Goal: Transaction & Acquisition: Purchase product/service

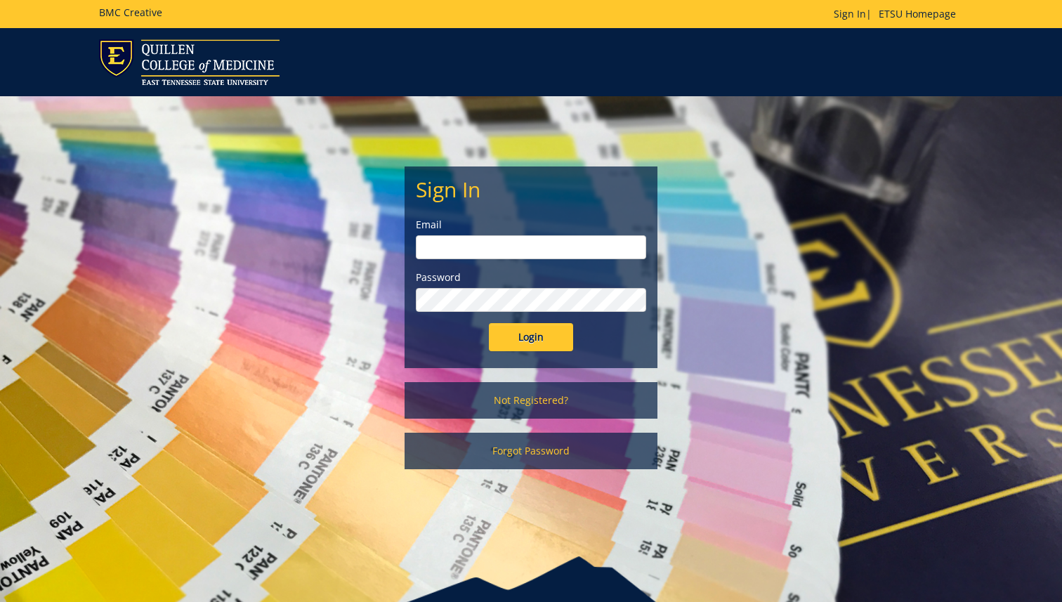
type input "beechame@etsu.edu"
click at [549, 340] on input "Login" at bounding box center [531, 337] width 84 height 28
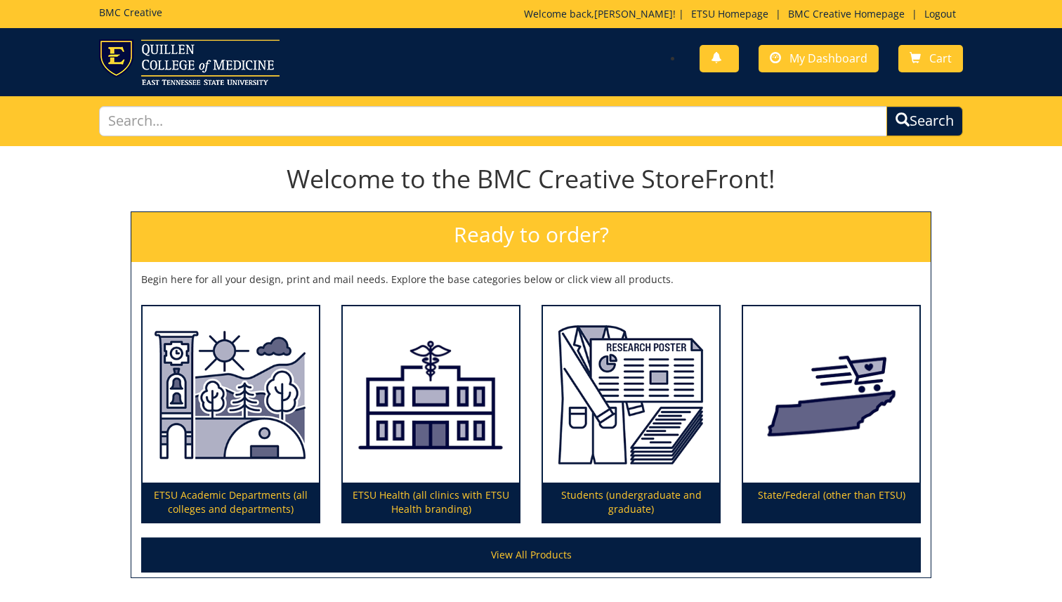
scroll to position [112, 0]
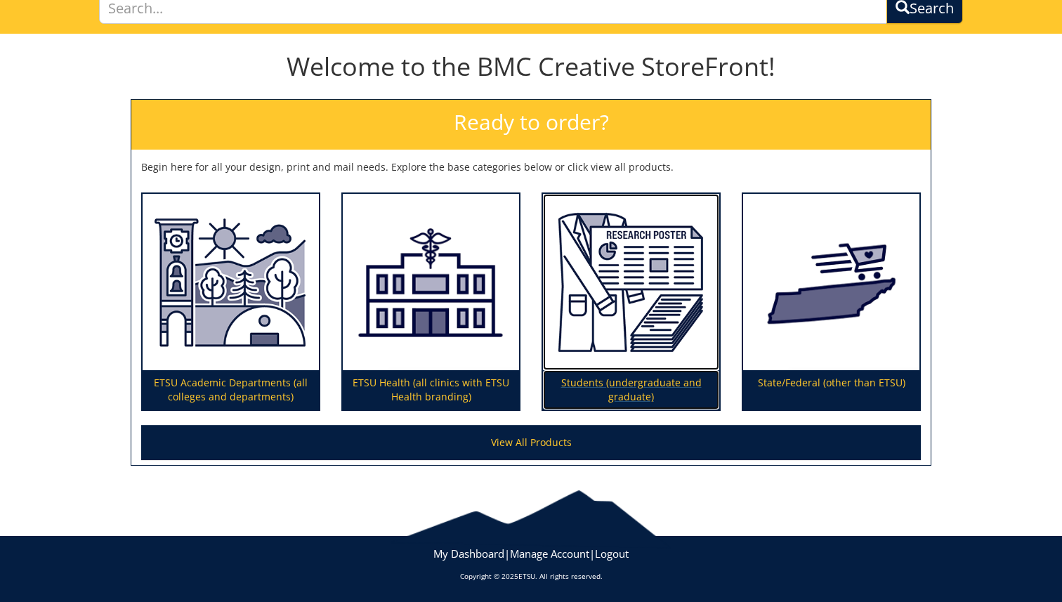
click at [636, 392] on p "Students (undergraduate and graduate)" at bounding box center [631, 389] width 176 height 39
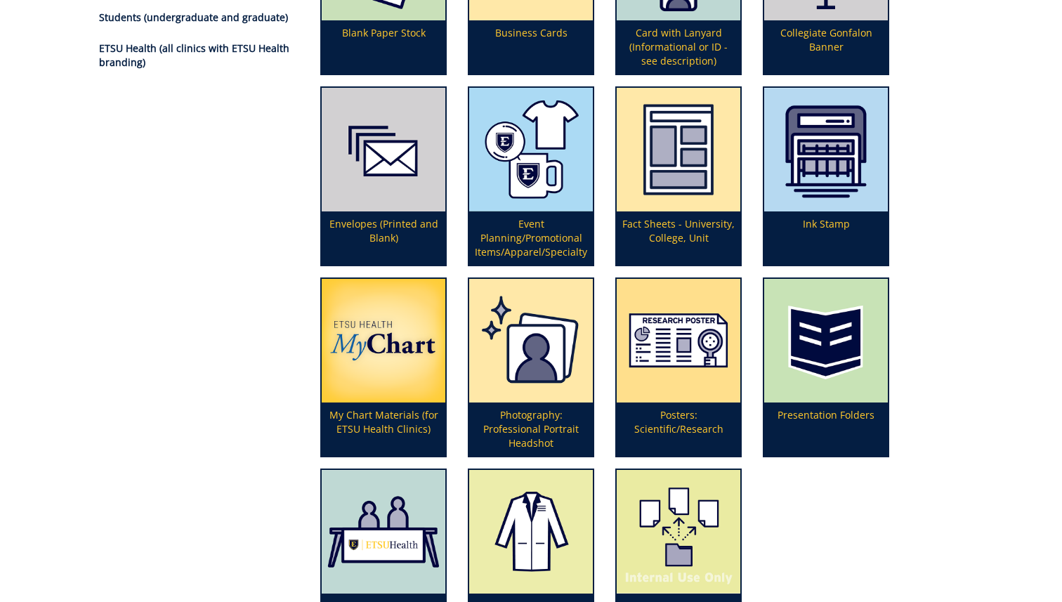
scroll to position [294, 0]
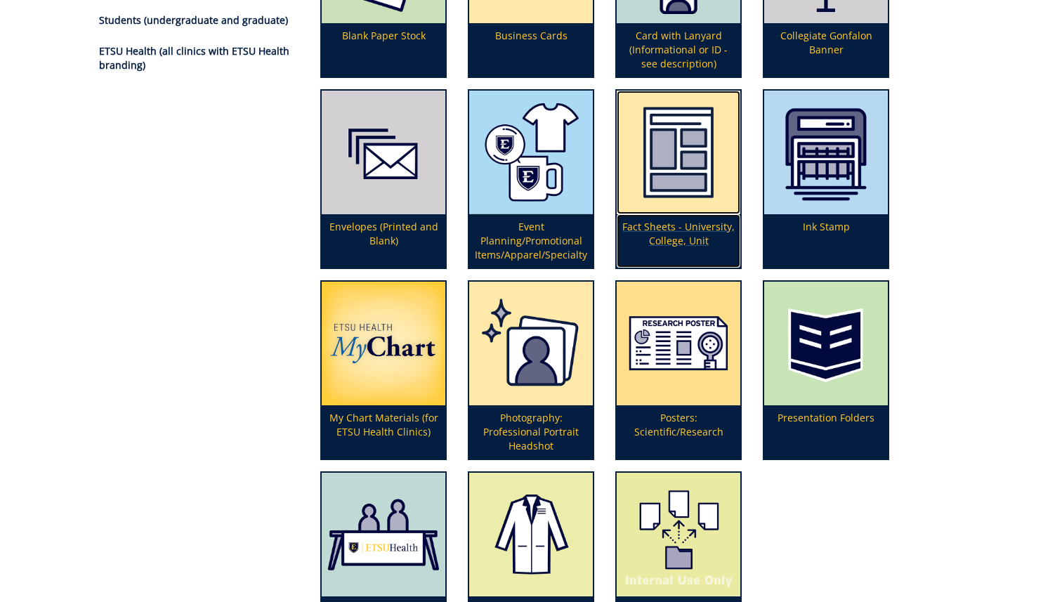
click at [687, 232] on p "Fact Sheets - University, College, Unit" at bounding box center [679, 240] width 124 height 53
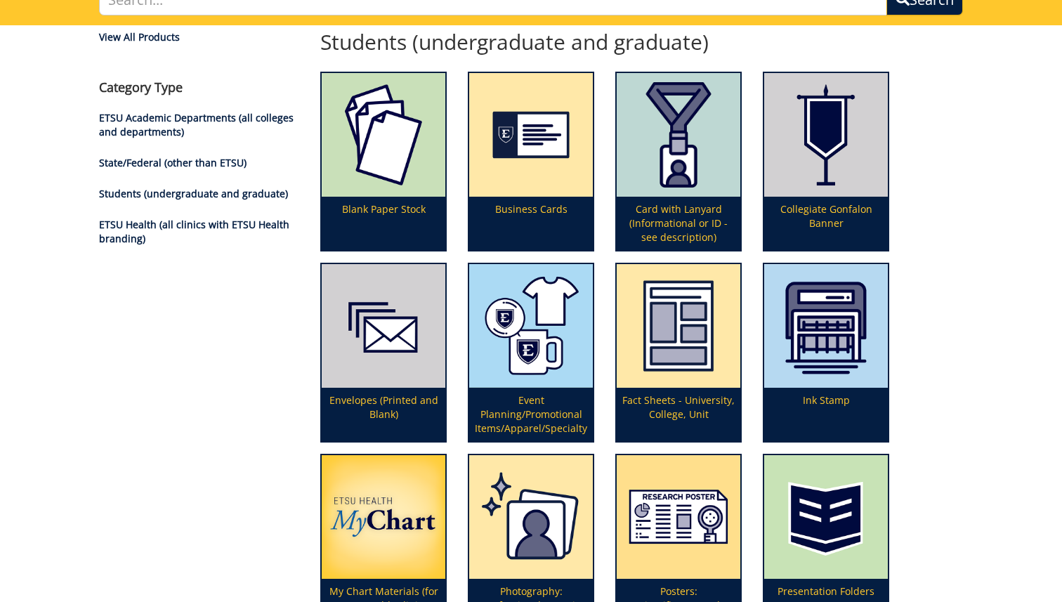
scroll to position [0, 0]
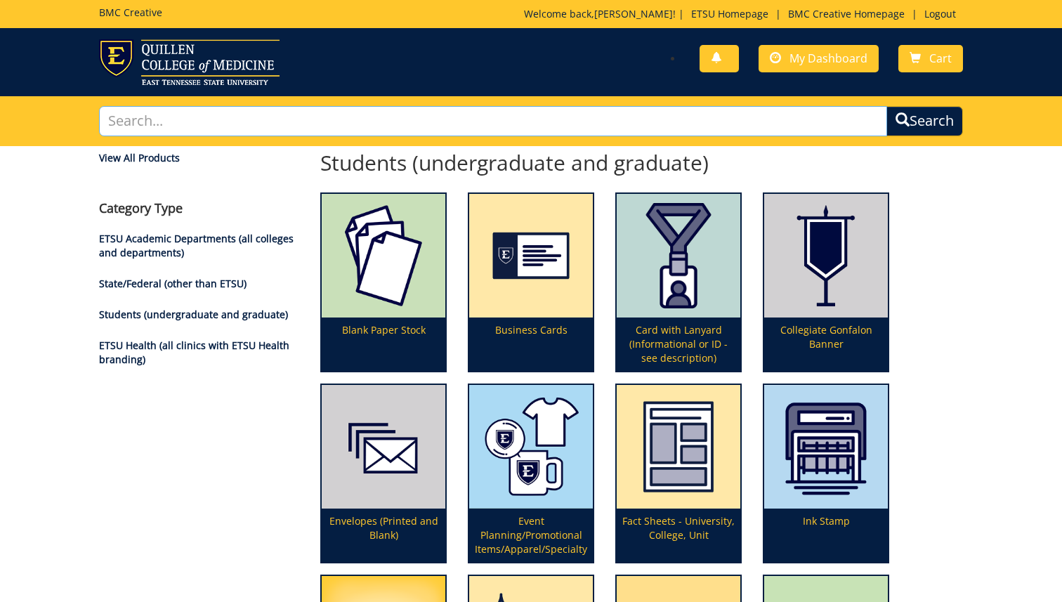
click at [288, 120] on input "text" at bounding box center [493, 121] width 788 height 30
type input "flyer"
click at [886, 106] on button "Search" at bounding box center [924, 121] width 77 height 30
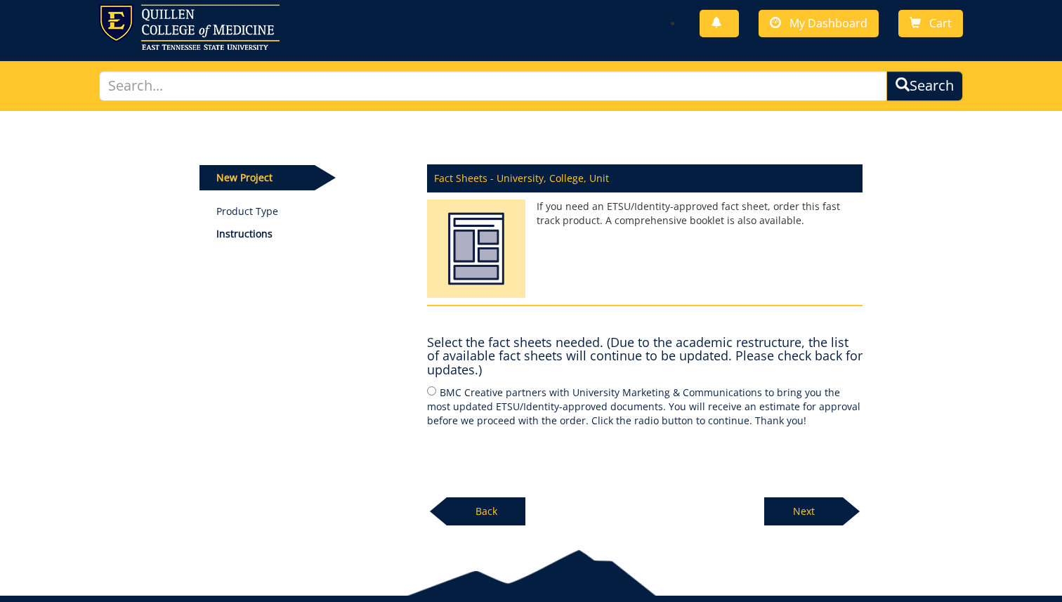
scroll to position [55, 0]
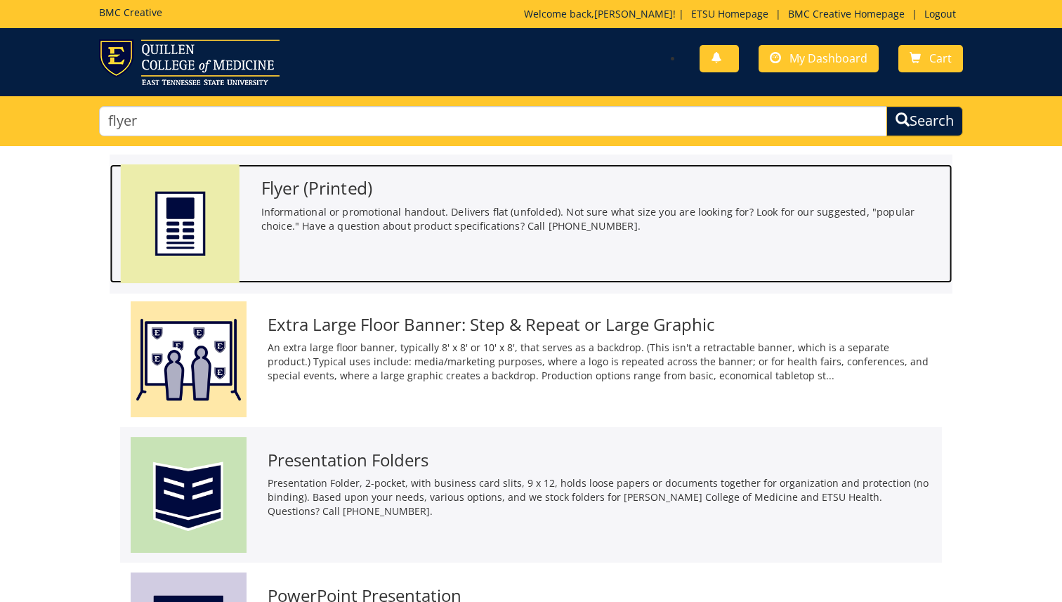
click at [346, 189] on h3 "Flyer (Printed)" at bounding box center [601, 187] width 680 height 19
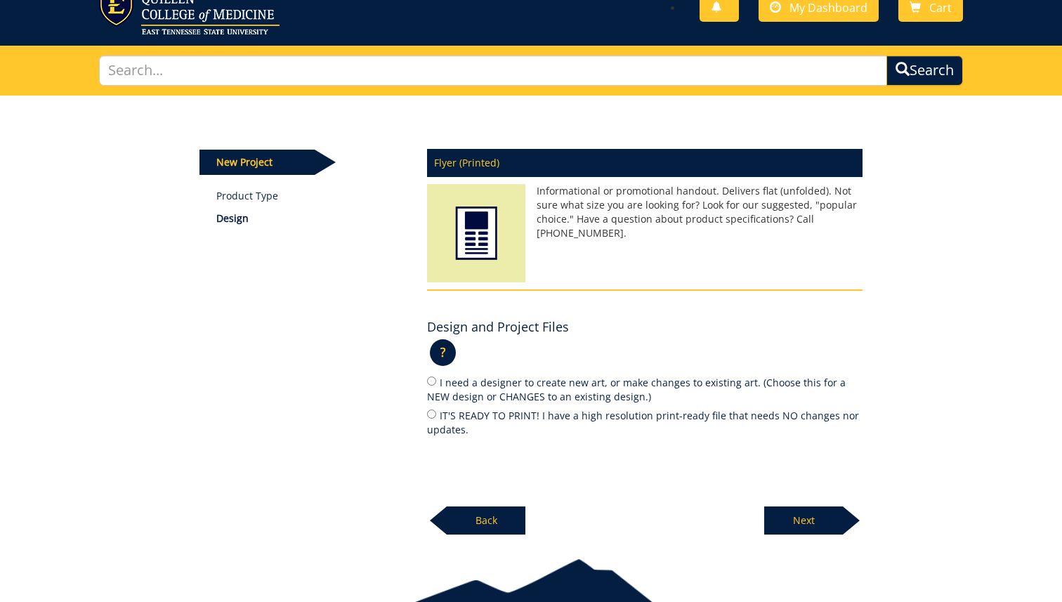
scroll to position [54, 0]
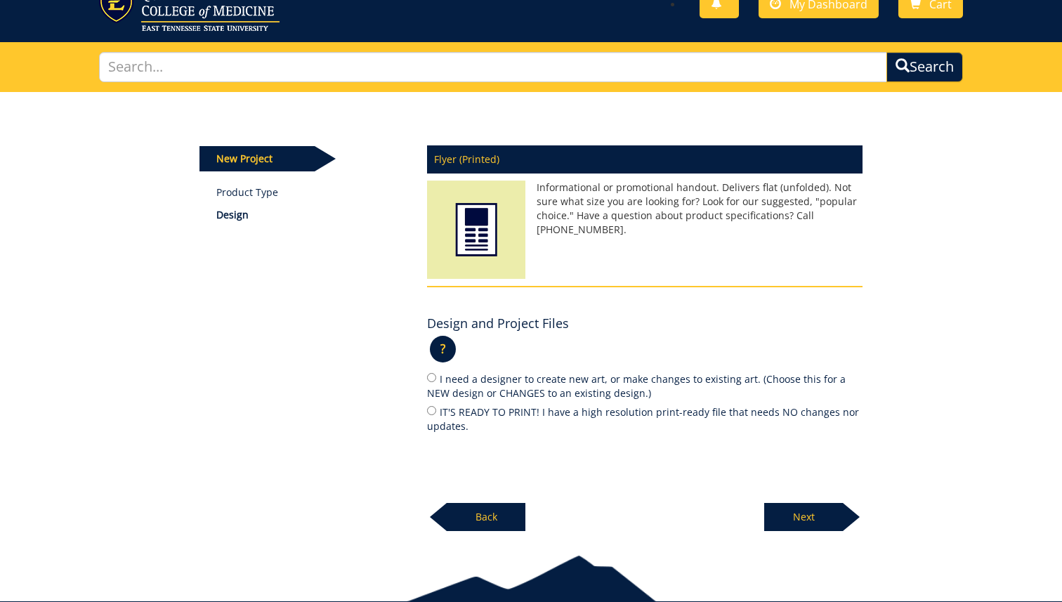
click at [515, 414] on label "IT'S READY TO PRINT! I have a high resolution print-ready file that needs NO ch…" at bounding box center [644, 418] width 435 height 29
click at [436, 414] on input "IT'S READY TO PRINT! I have a high resolution print-ready file that needs NO ch…" at bounding box center [431, 410] width 9 height 9
radio input "true"
click at [799, 515] on p "Next" at bounding box center [803, 517] width 79 height 28
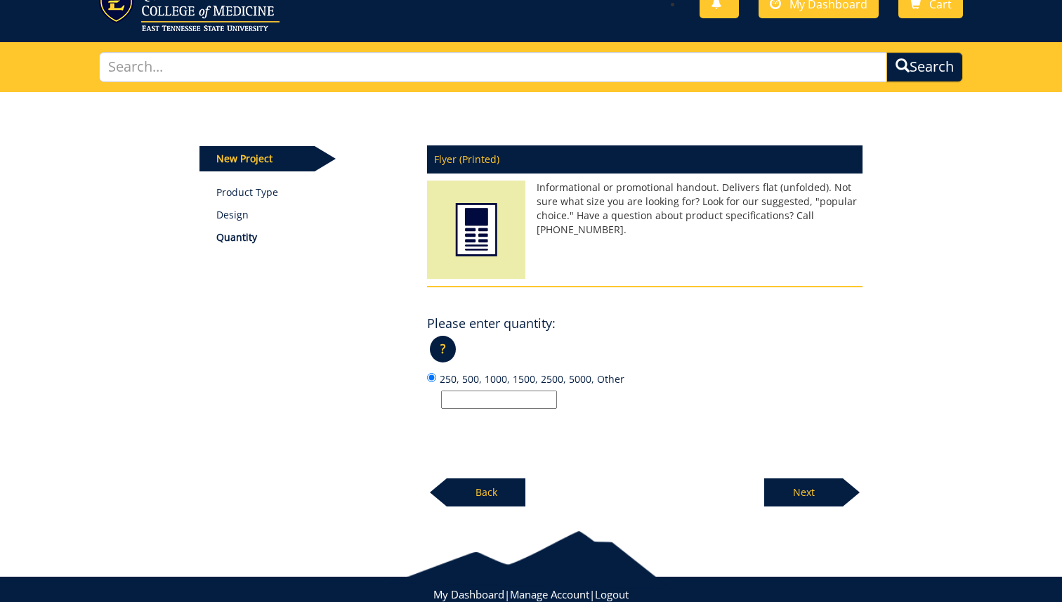
click at [515, 400] on input "250, 500, 1000, 1500, 2500, 5000, Other" at bounding box center [499, 399] width 116 height 18
type input "250"
click at [671, 447] on div "Flyer (Printed) Informational or promotional handout. Delivers flat (unfolded).…" at bounding box center [644, 322] width 456 height 370
click at [810, 489] on p "Next" at bounding box center [803, 492] width 79 height 28
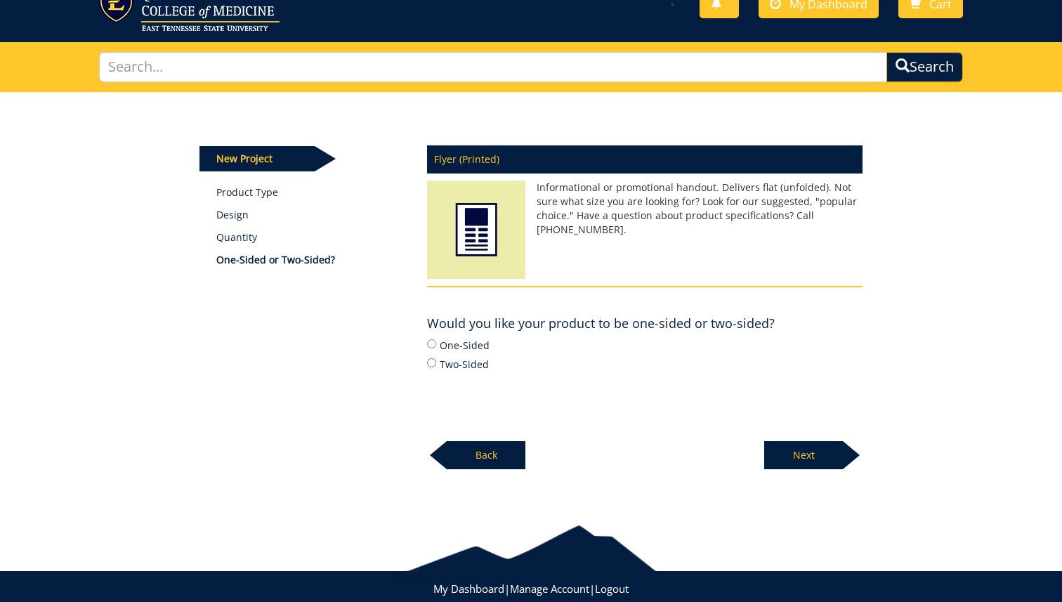
click at [475, 347] on label "One-Sided" at bounding box center [644, 344] width 435 height 15
click at [436, 347] on input "One-Sided" at bounding box center [431, 343] width 9 height 9
radio input "true"
click at [803, 452] on p "Next" at bounding box center [803, 455] width 79 height 28
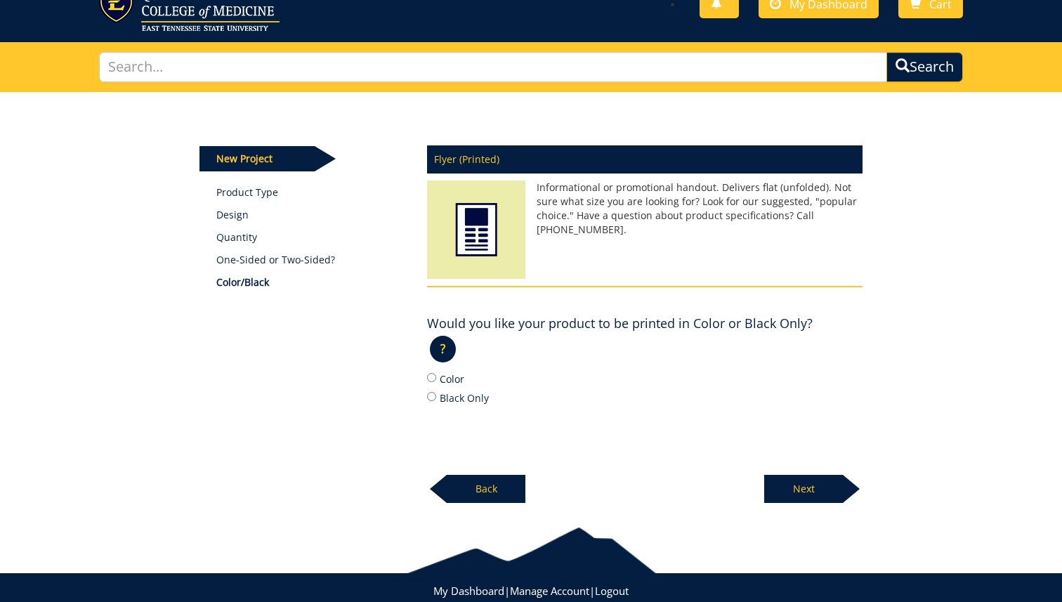
click at [460, 379] on label "Color" at bounding box center [644, 378] width 435 height 15
click at [436, 379] on input "Color" at bounding box center [431, 377] width 9 height 9
radio input "true"
click at [827, 492] on p "Next" at bounding box center [803, 489] width 79 height 28
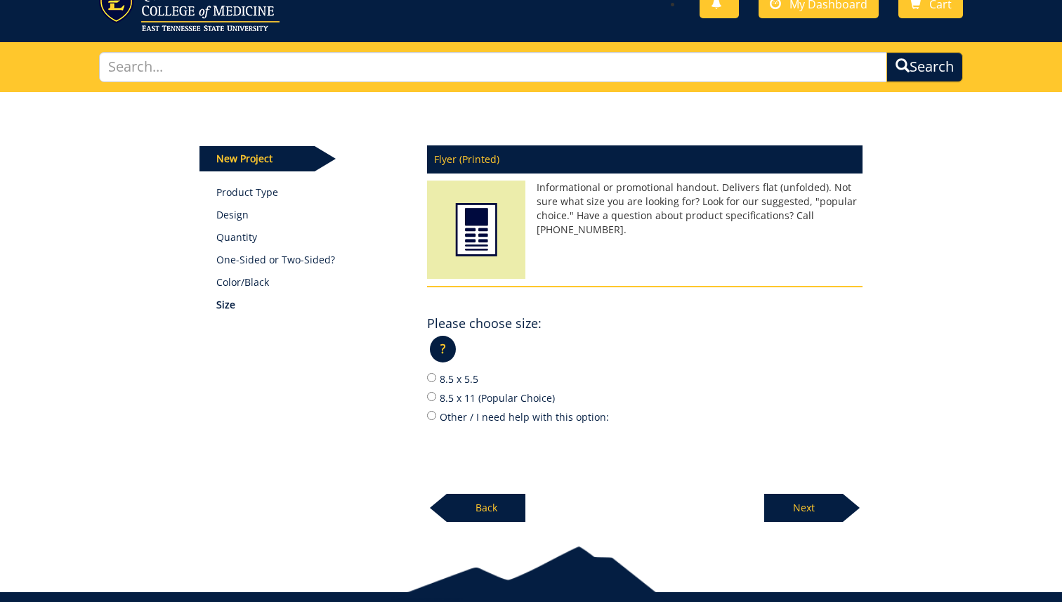
click at [534, 397] on label "8.5 x 11 (Popular Choice)" at bounding box center [644, 397] width 435 height 15
click at [436, 397] on input "8.5 x 11 (Popular Choice)" at bounding box center [431, 396] width 9 height 9
radio input "true"
click at [818, 514] on p "Next" at bounding box center [803, 508] width 79 height 28
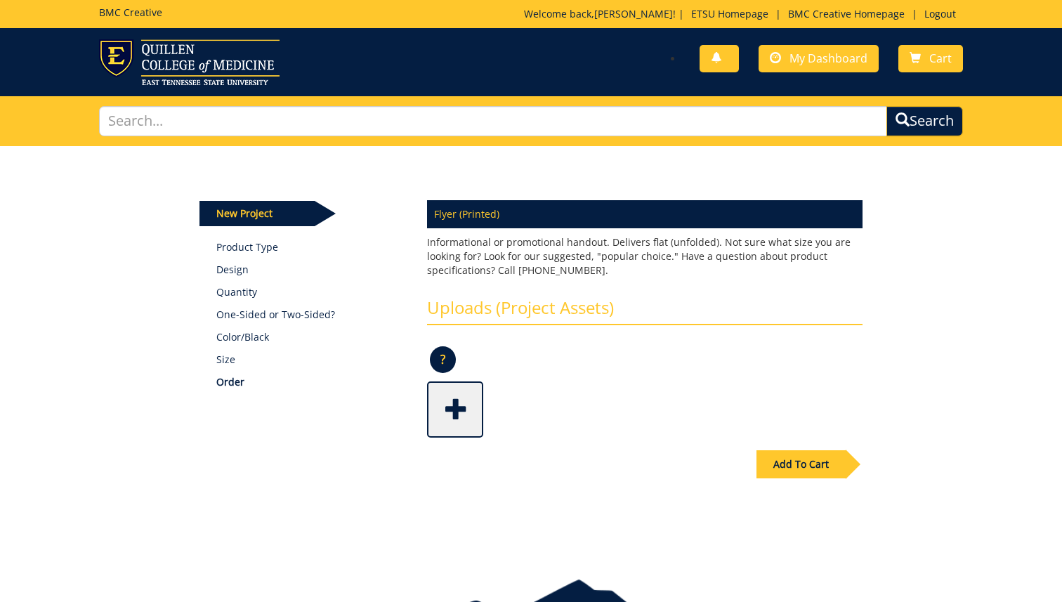
click at [464, 405] on span at bounding box center [456, 407] width 56 height 49
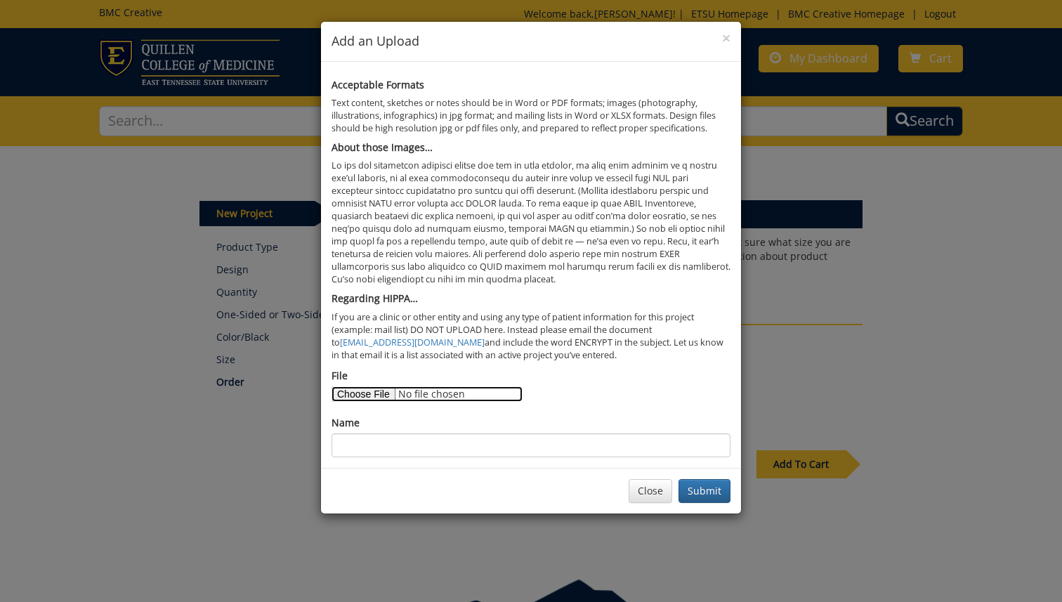
click at [377, 392] on input "File" at bounding box center [426, 393] width 191 height 15
click at [480, 69] on div "Acceptable Formats Text content, sketches or notes should be in Word or PDF for…" at bounding box center [531, 265] width 420 height 406
click at [374, 393] on input "File" at bounding box center [426, 393] width 191 height 15
type input "C:\fakepath\Survey Flyer for Print.jpg"
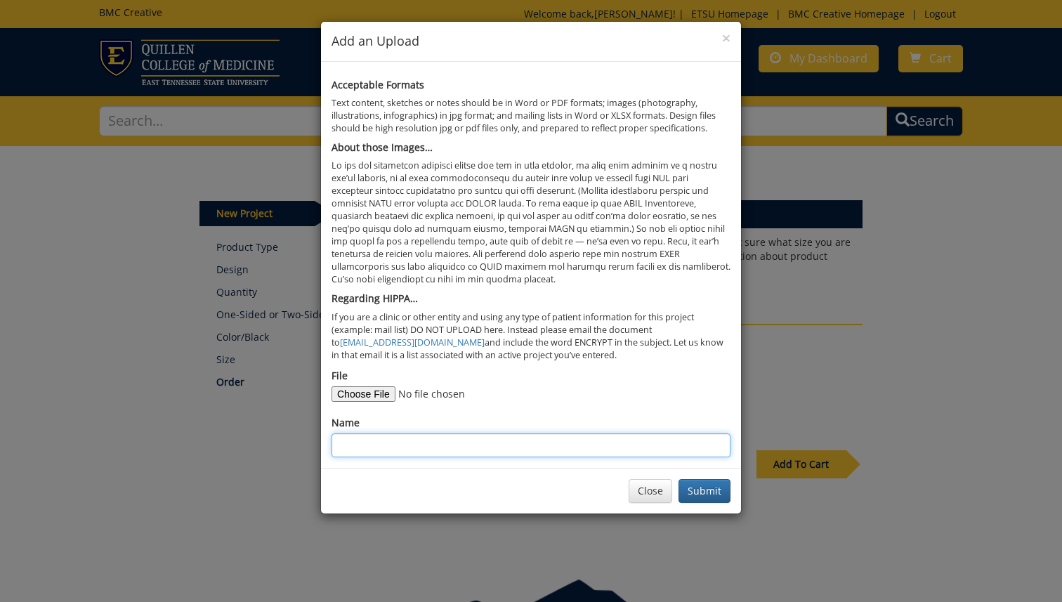
click at [416, 441] on input "Name" at bounding box center [530, 445] width 399 height 24
type input "Survey Flyer for Print"
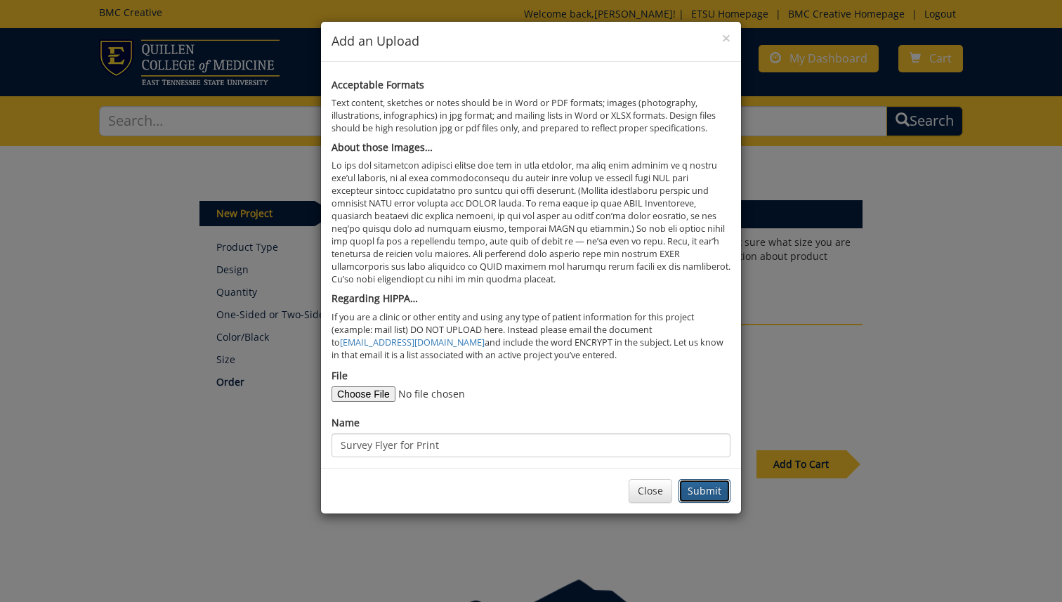
click at [692, 488] on button "Submit" at bounding box center [704, 491] width 52 height 24
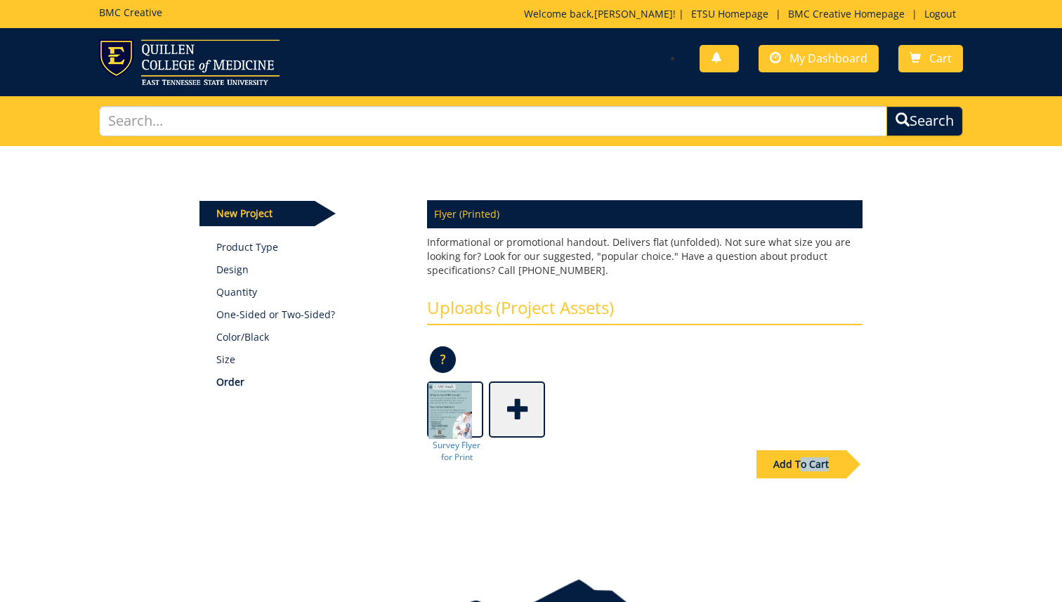
click at [803, 471] on div "Add To Cart" at bounding box center [800, 464] width 89 height 28
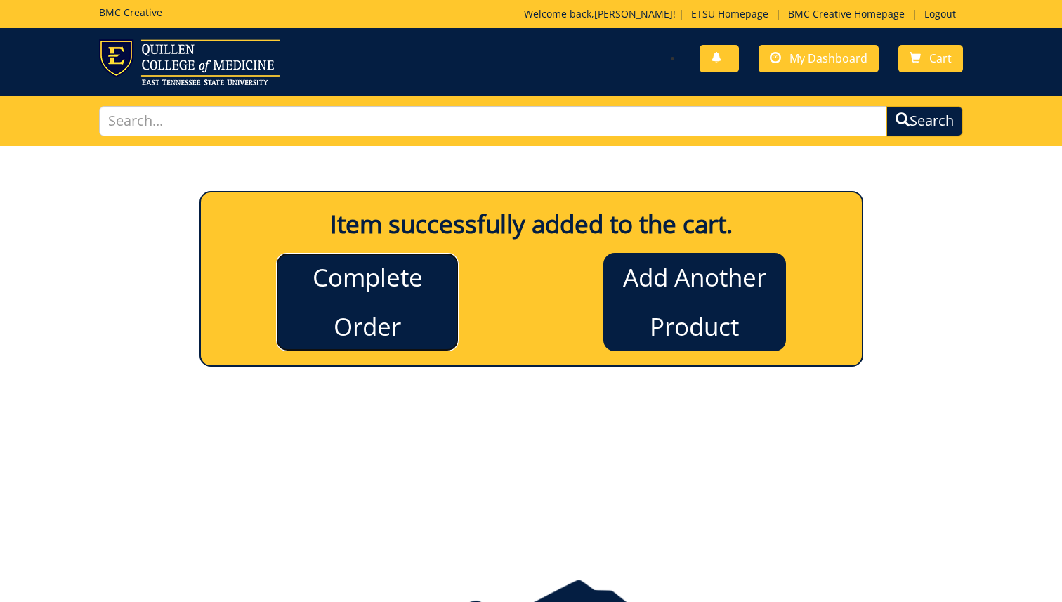
click at [364, 287] on link "Complete Order" at bounding box center [367, 302] width 183 height 98
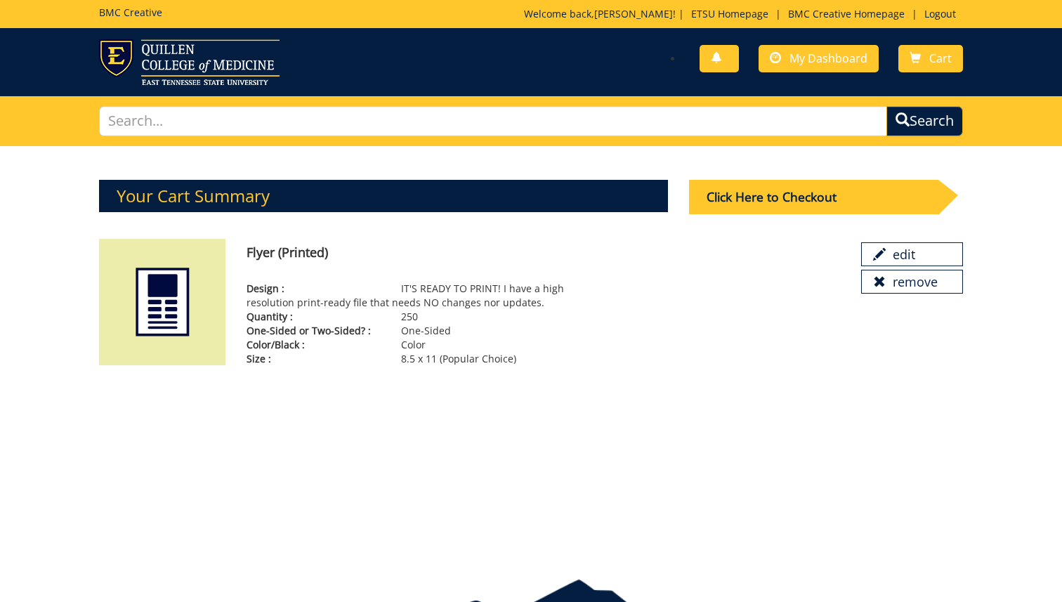
scroll to position [41, 0]
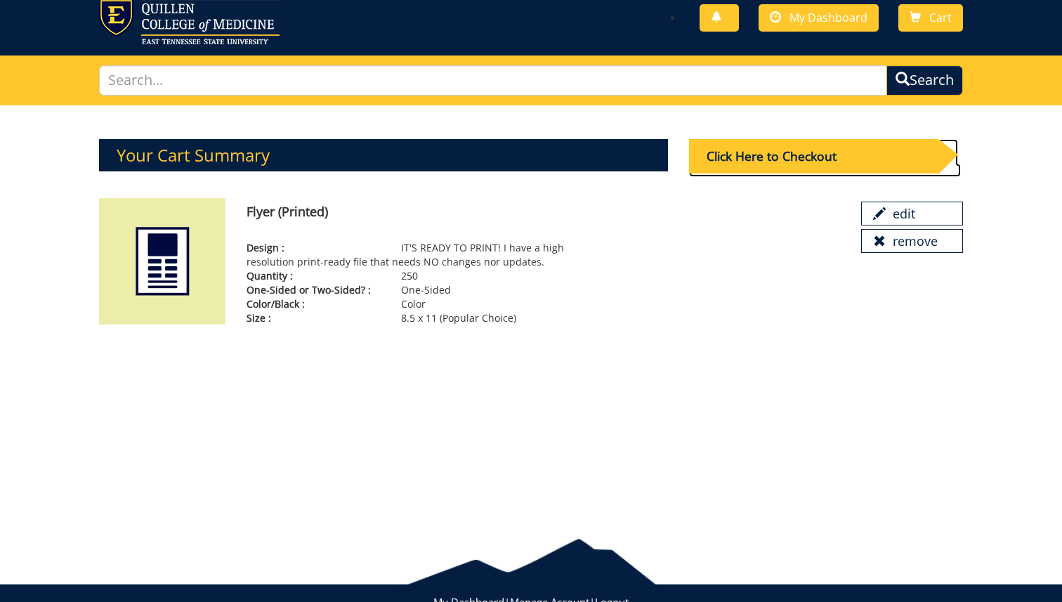
click at [770, 157] on div "Click Here to Checkout" at bounding box center [813, 156] width 249 height 34
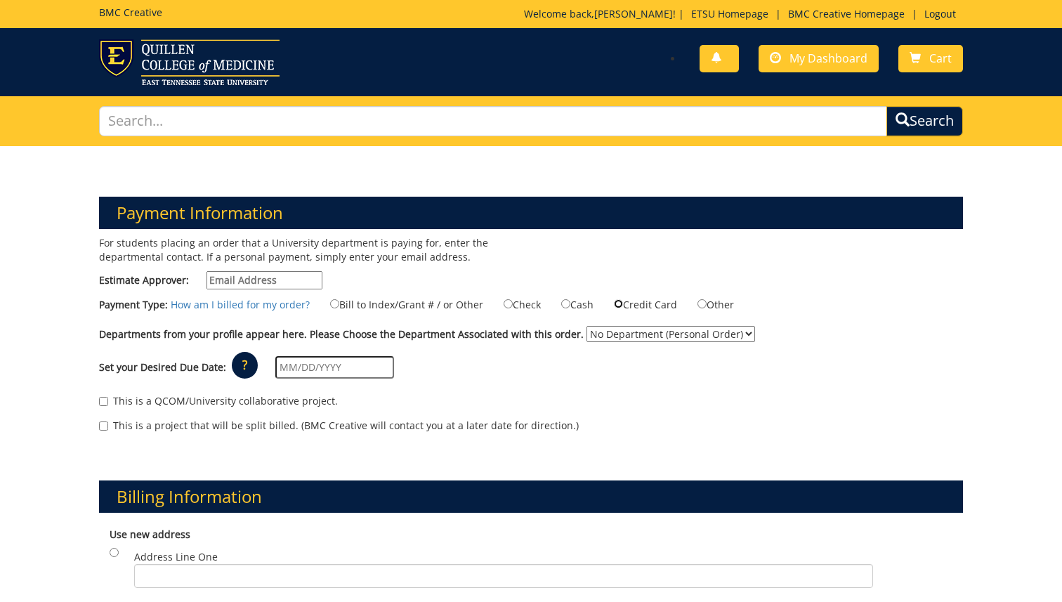
click at [617, 302] on input "Credit Card" at bounding box center [618, 303] width 9 height 9
radio input "true"
click at [615, 334] on select "No Department (Personal Order) ETSU Health - Pediatrics (MEAC)" at bounding box center [670, 334] width 169 height 16
click at [356, 362] on input "text" at bounding box center [334, 367] width 119 height 22
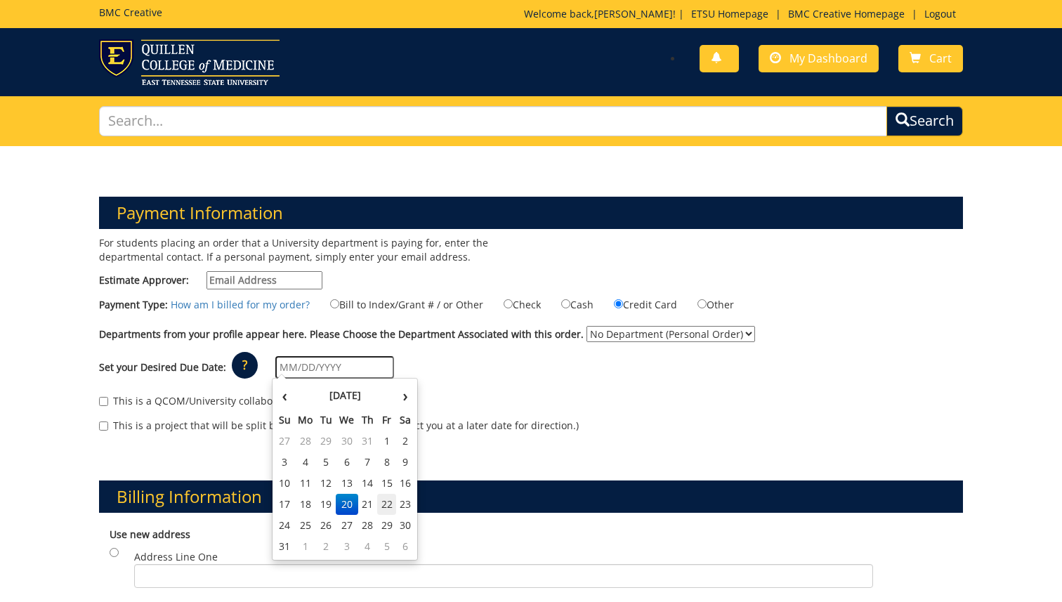
click at [386, 508] on td "22" at bounding box center [386, 504] width 19 height 21
type input "[DATE]"
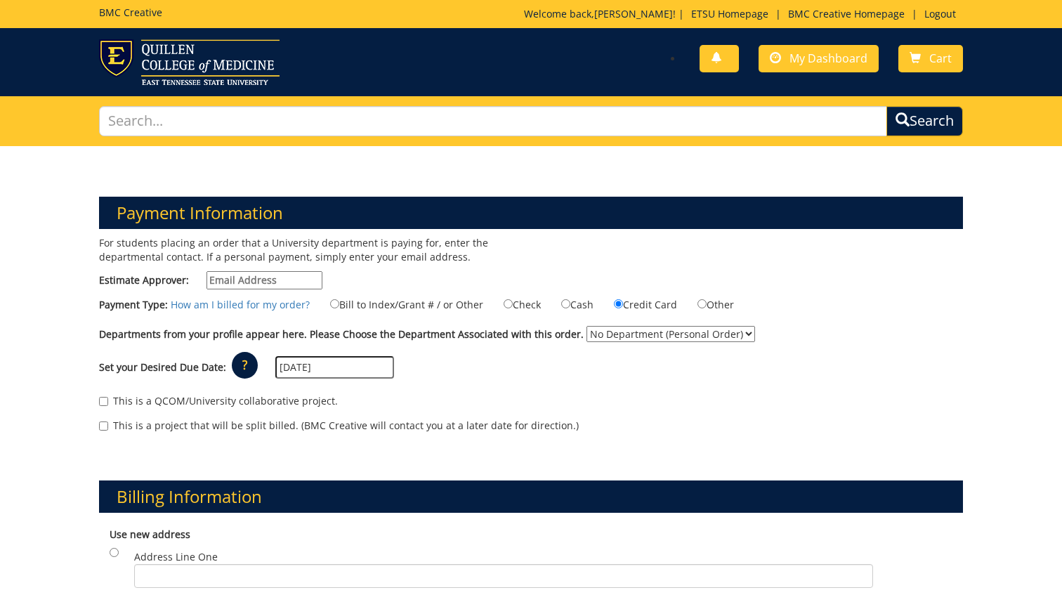
click at [291, 399] on label "This is a QCOM/University collaborative project." at bounding box center [218, 401] width 239 height 14
click at [108, 399] on input "This is a QCOM/University collaborative project." at bounding box center [103, 401] width 9 height 9
click at [318, 399] on label "This is a QCOM/University collaborative project." at bounding box center [218, 401] width 239 height 14
click at [108, 399] on input "This is a QCOM/University collaborative project." at bounding box center [103, 401] width 9 height 9
checkbox input "false"
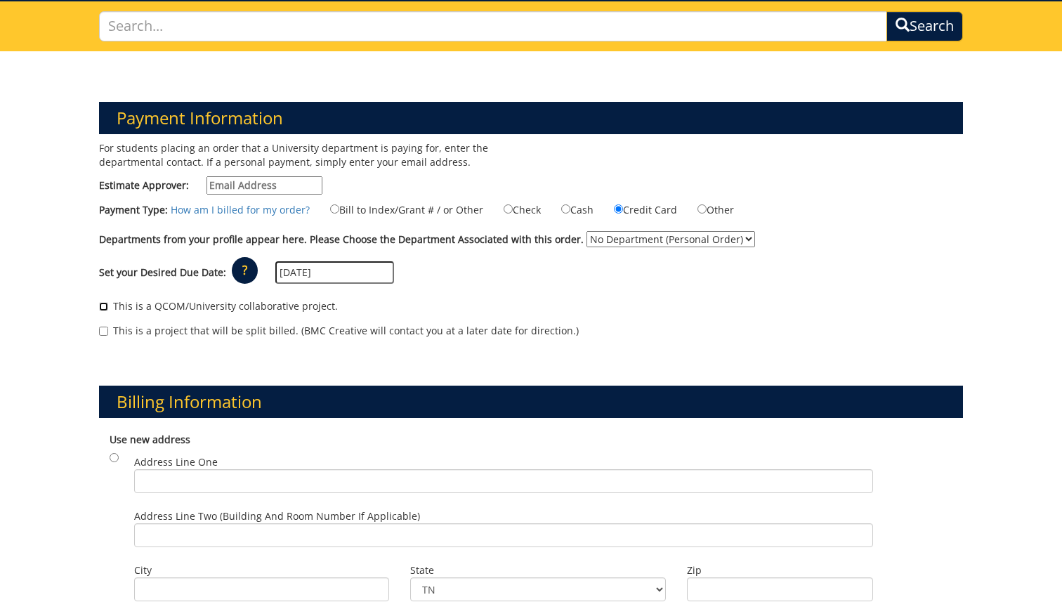
scroll to position [84, 0]
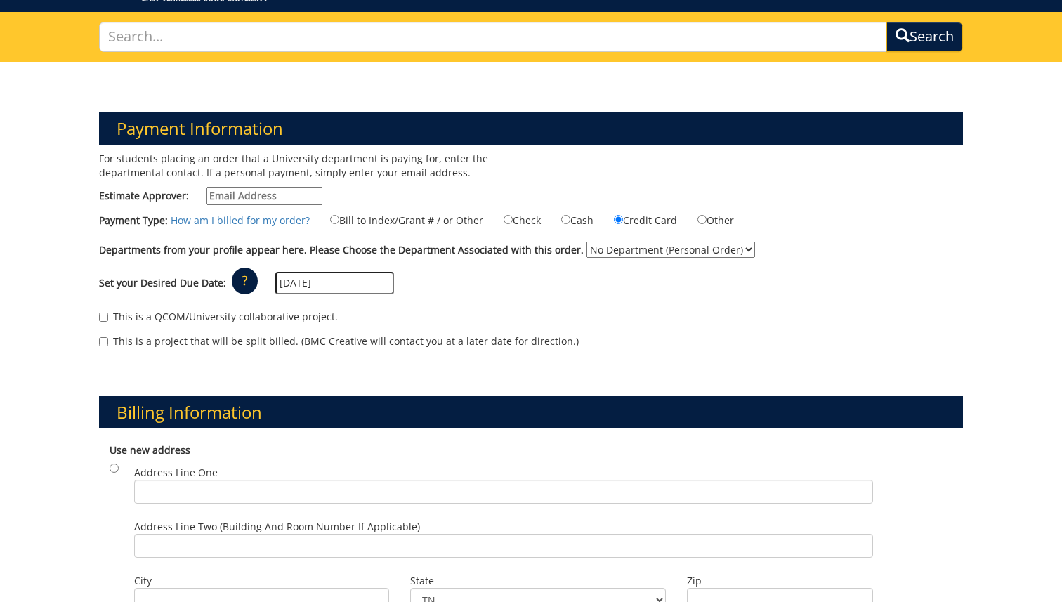
click at [229, 192] on input "Estimate Approver:" at bounding box center [264, 196] width 116 height 18
type input "[EMAIL_ADDRESS][DOMAIN_NAME]"
type input "800 W Watauga Ave"
type input "Apt 2"
type input "Johnson City"
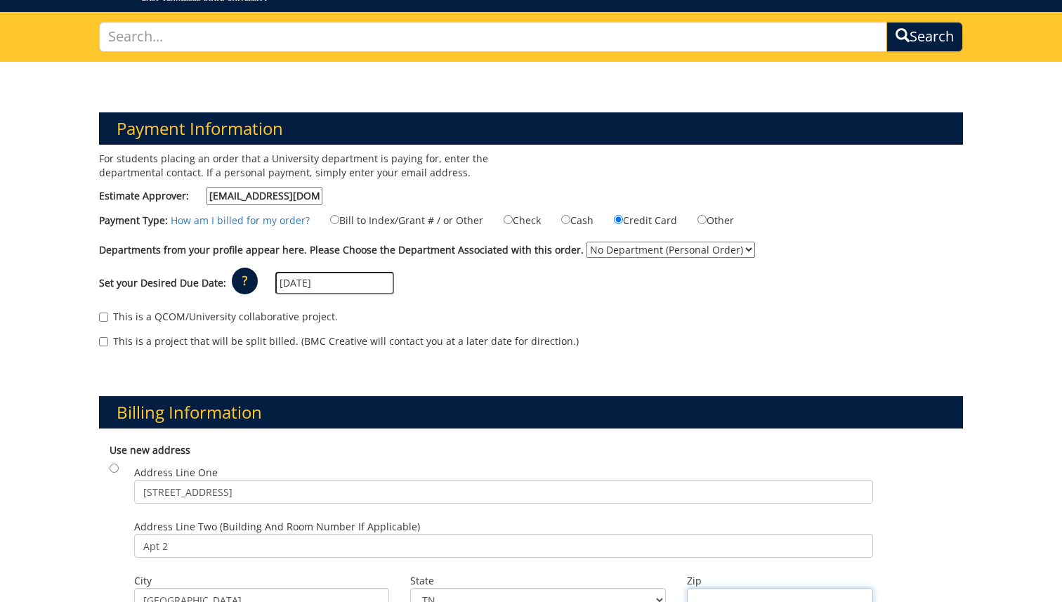
type input "37604"
click at [462, 303] on div "This is a QCOM/University collaborative project. This is a project that will be…" at bounding box center [530, 333] width 885 height 60
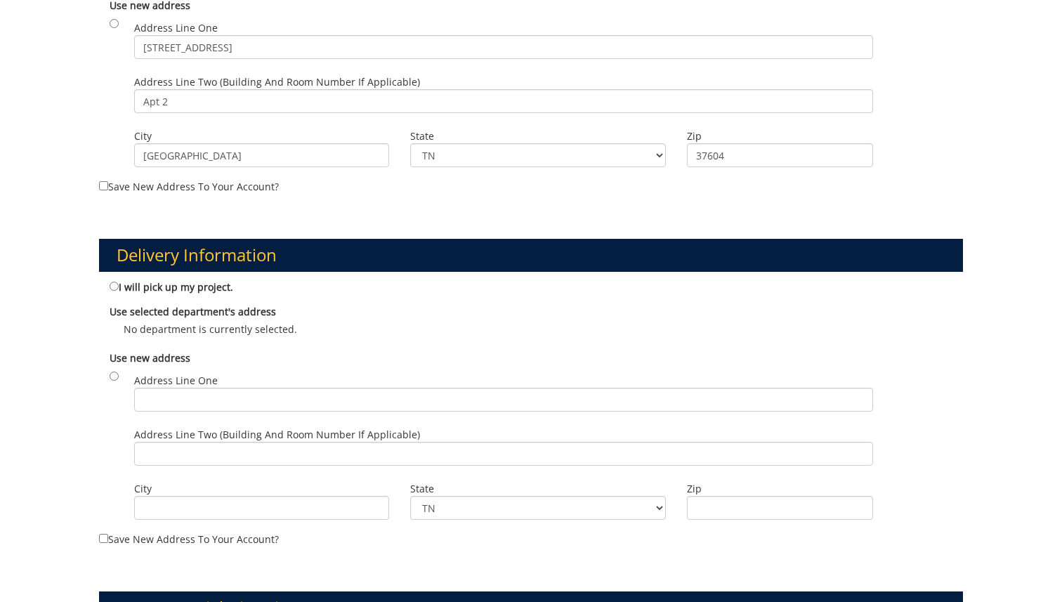
scroll to position [531, 0]
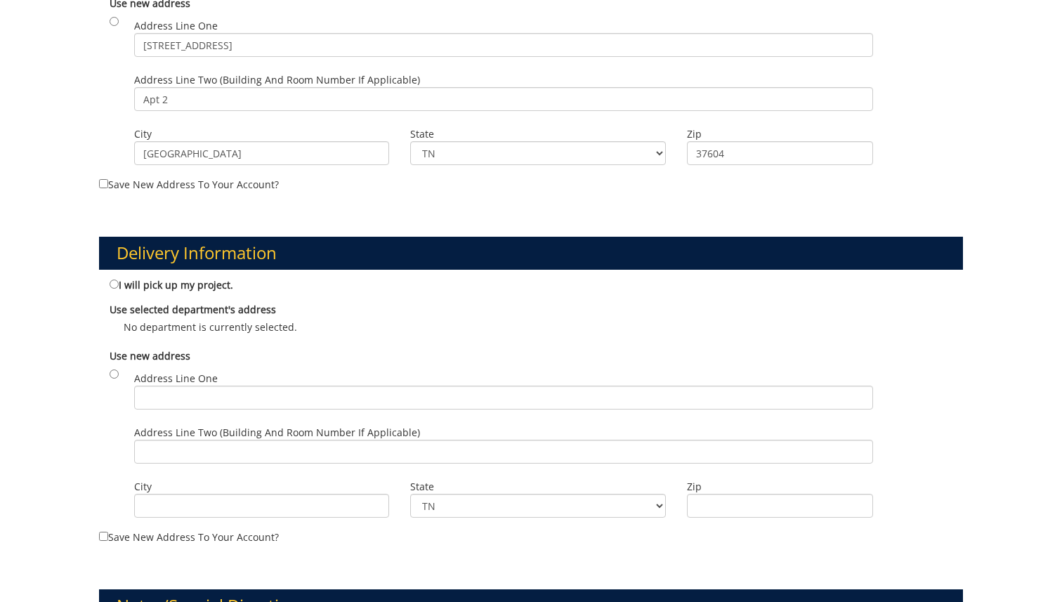
click at [211, 282] on label "I will pick up my project." at bounding box center [172, 284] width 124 height 15
click at [119, 282] on input "I will pick up my project." at bounding box center [114, 283] width 9 height 9
radio input "true"
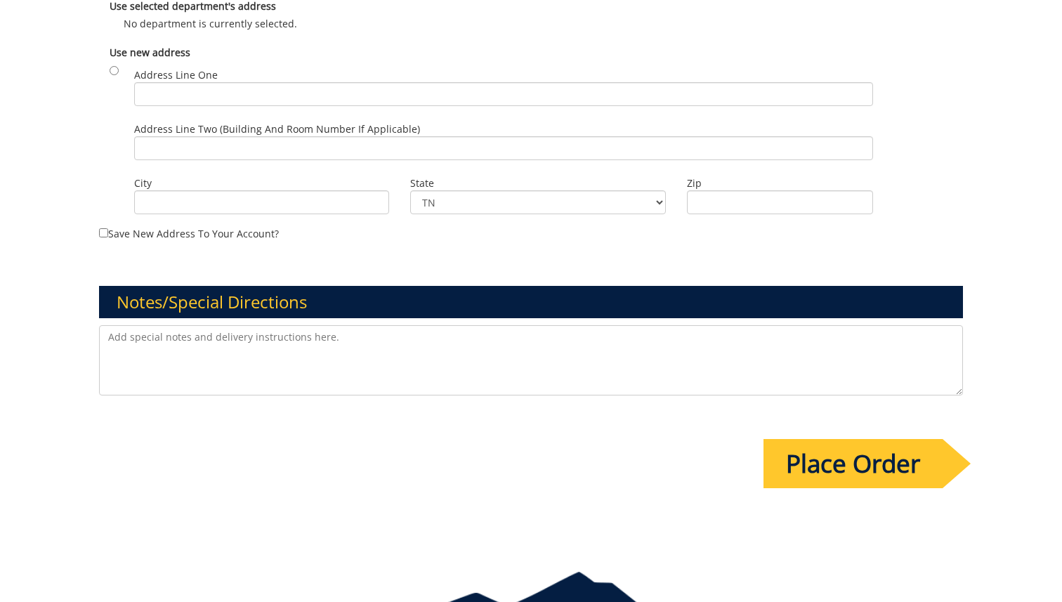
scroll to position [913, 0]
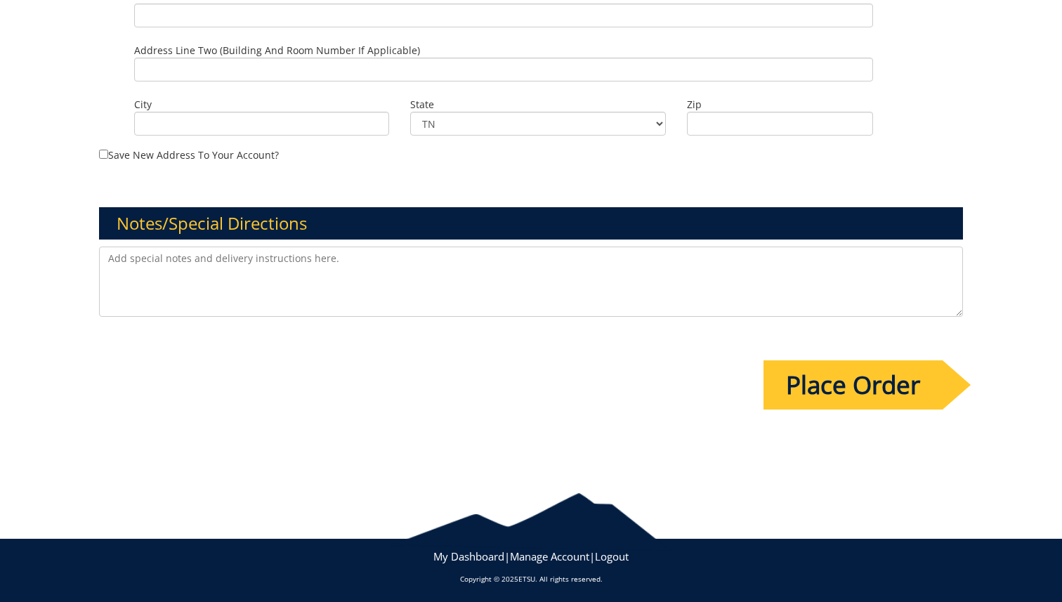
click at [837, 383] on input "Place Order" at bounding box center [852, 384] width 179 height 49
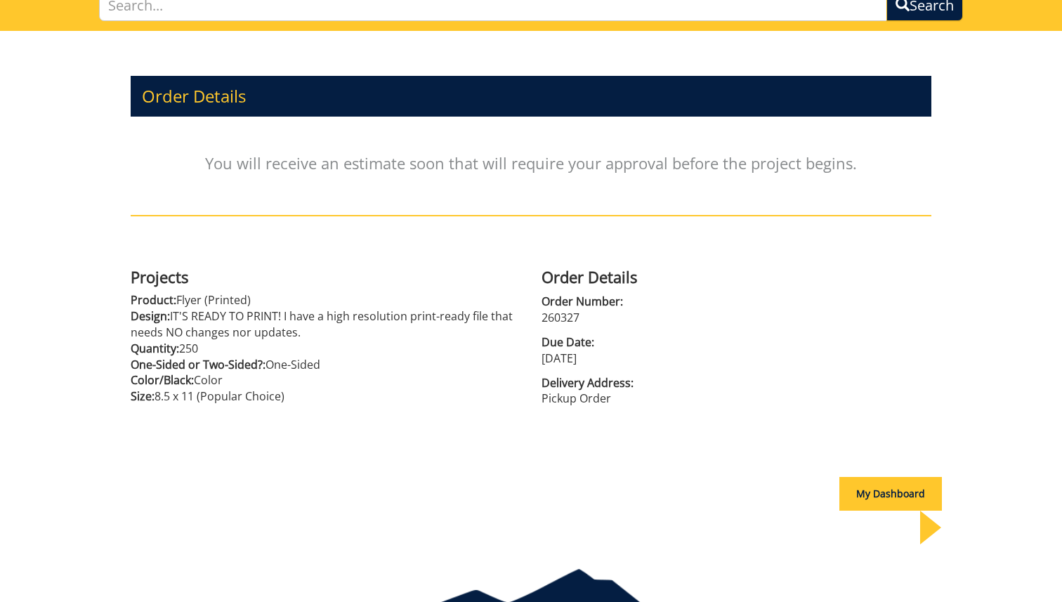
scroll to position [160, 0]
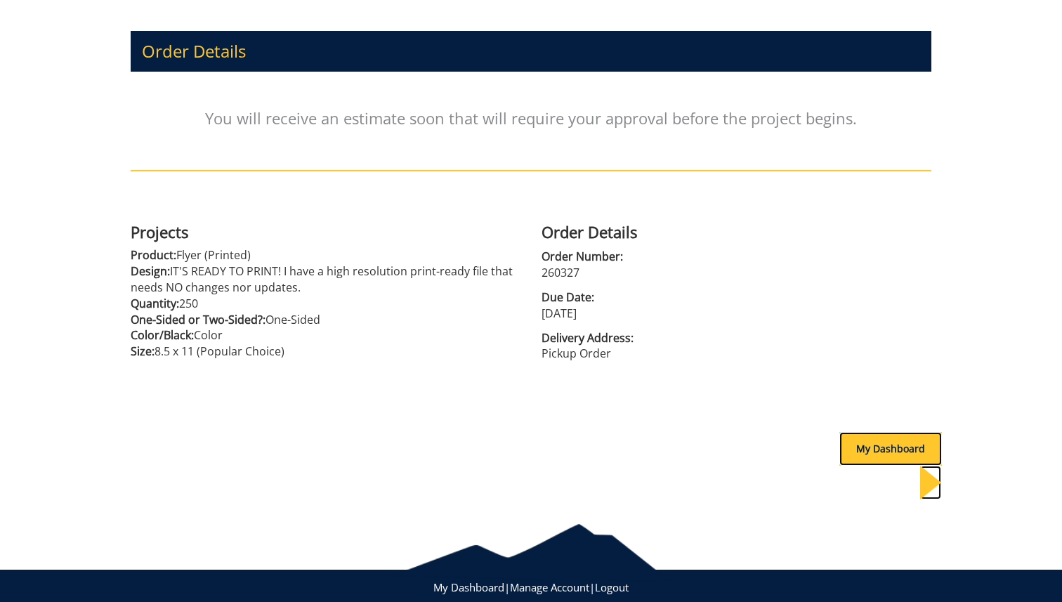
click at [847, 451] on div "My Dashboard" at bounding box center [890, 449] width 103 height 34
